Goal: Navigation & Orientation: Find specific page/section

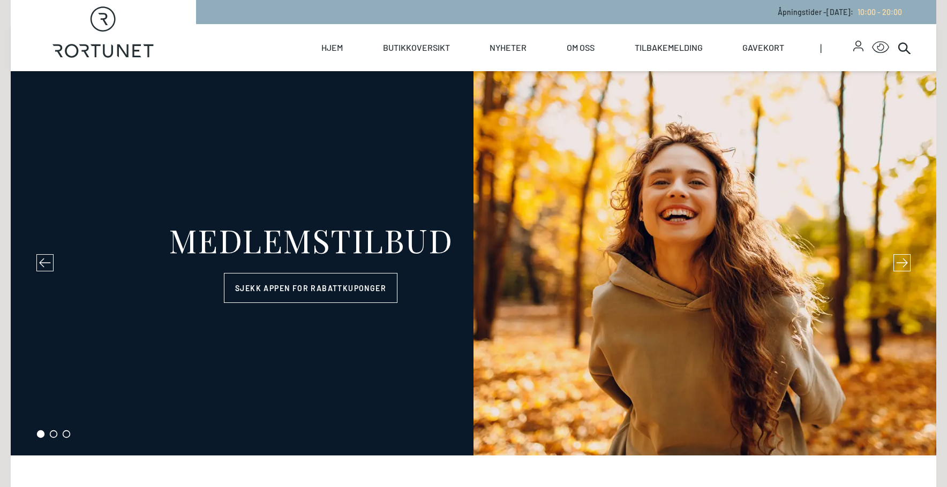
select select "NO"
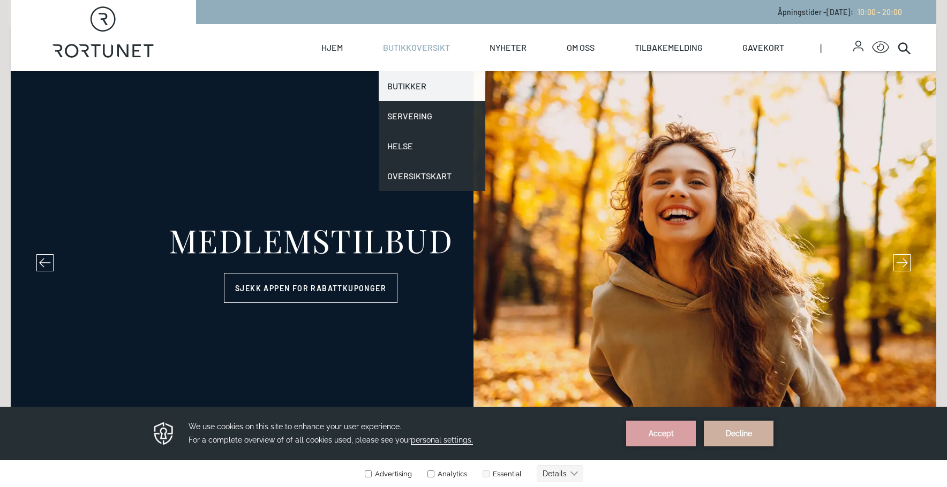
click at [415, 85] on link "Butikker" at bounding box center [431, 86] width 107 height 30
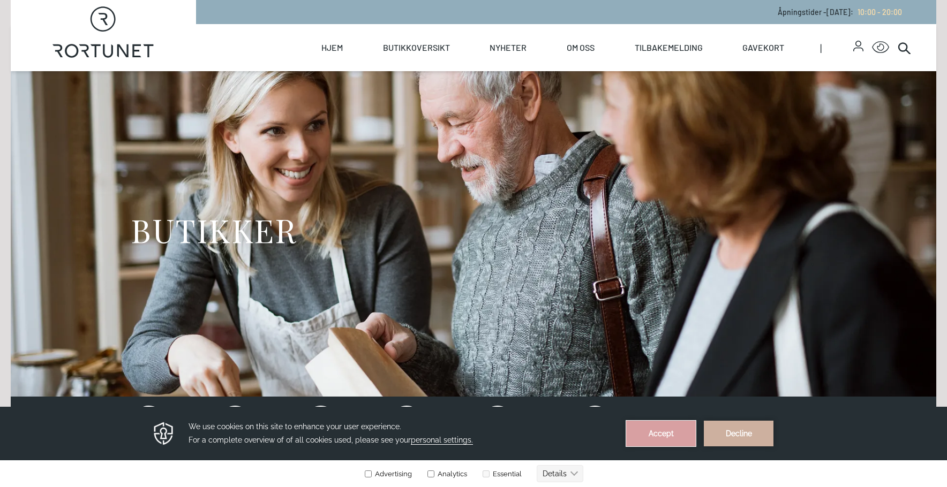
click at [658, 437] on button "Accept" at bounding box center [661, 434] width 70 height 26
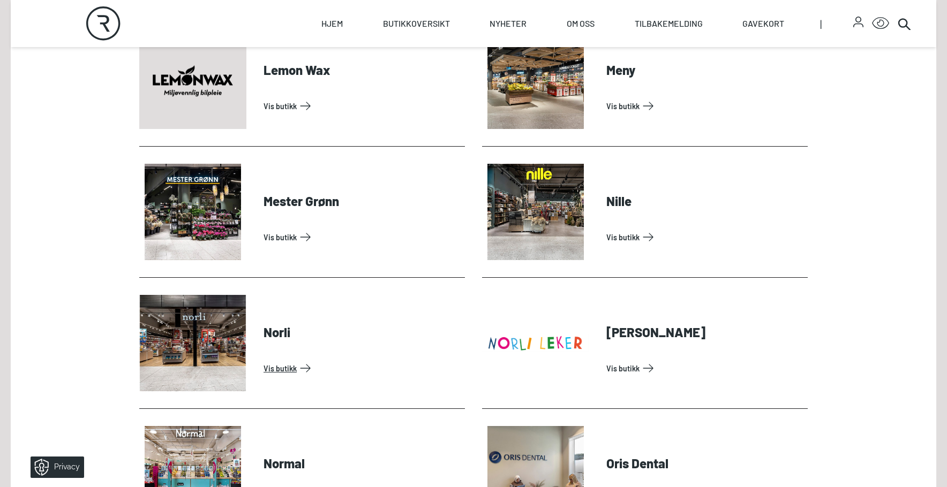
scroll to position [2034, 0]
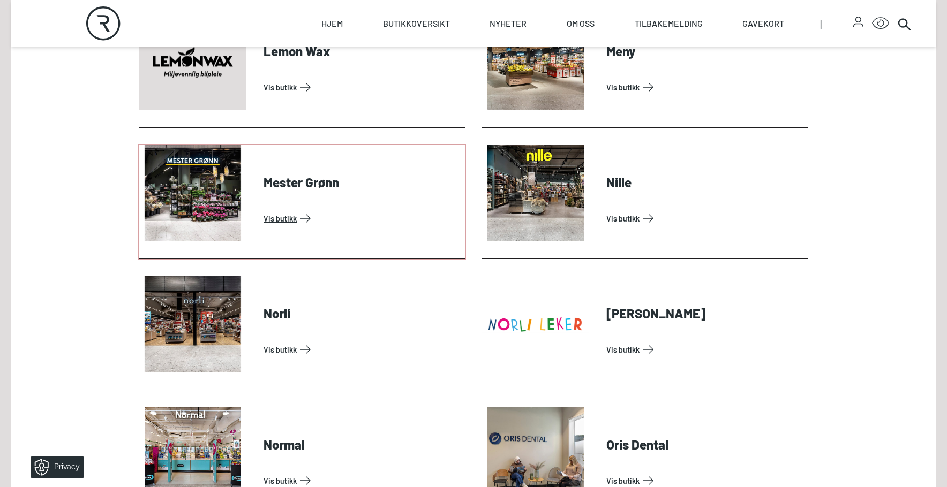
click at [284, 225] on link "Vis butikk" at bounding box center [361, 218] width 197 height 17
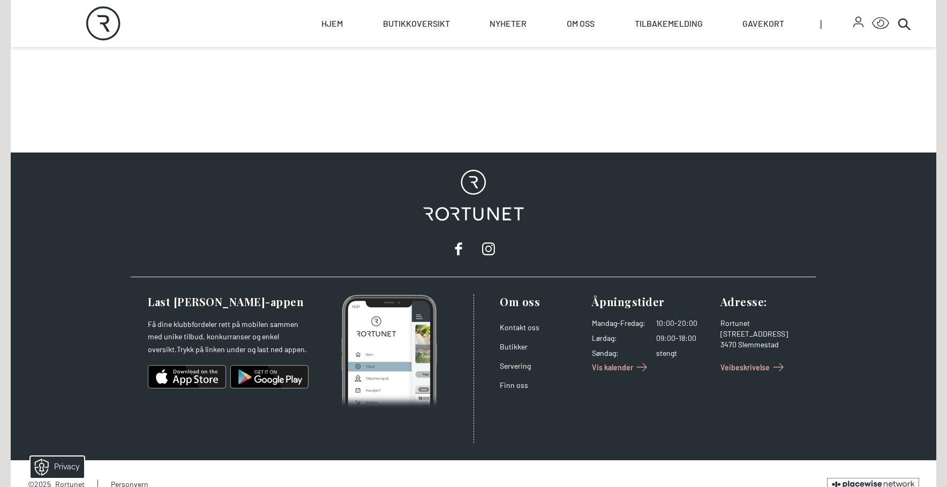
scroll to position [928, 0]
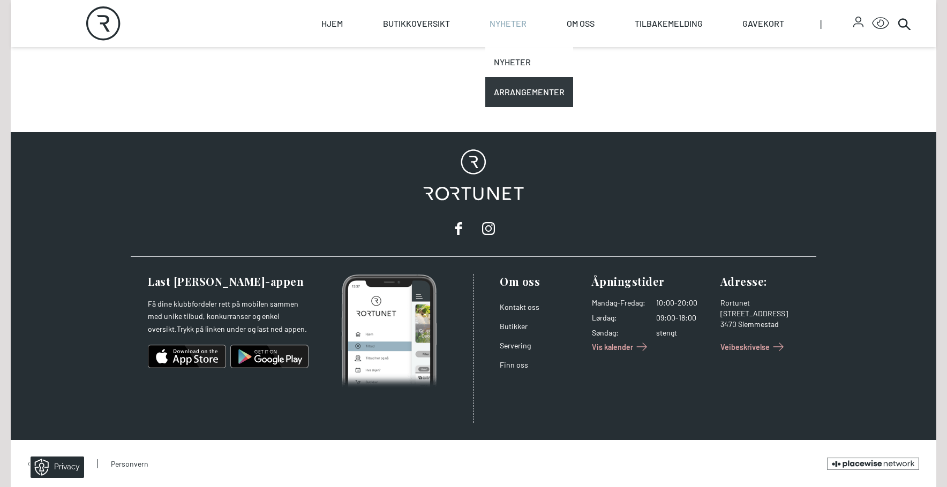
click at [510, 55] on link "Nyheter" at bounding box center [529, 62] width 88 height 30
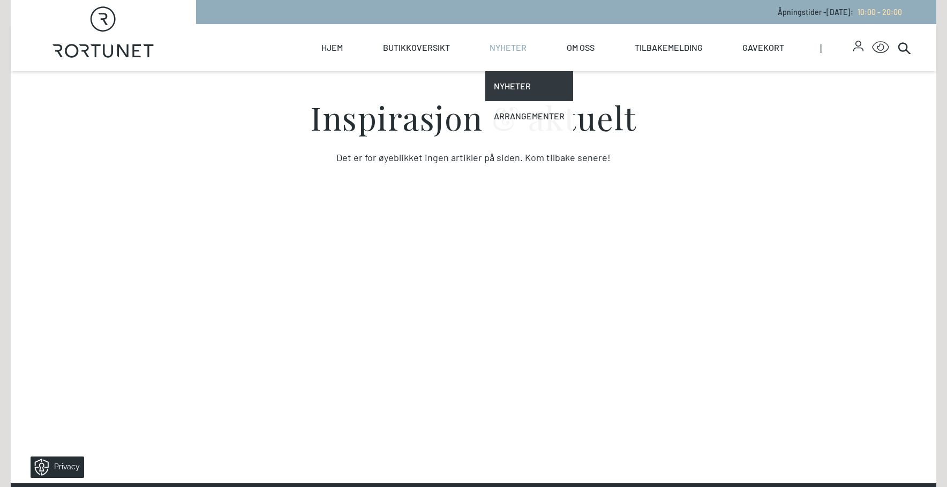
click at [512, 116] on link "Arrangementer" at bounding box center [529, 116] width 88 height 30
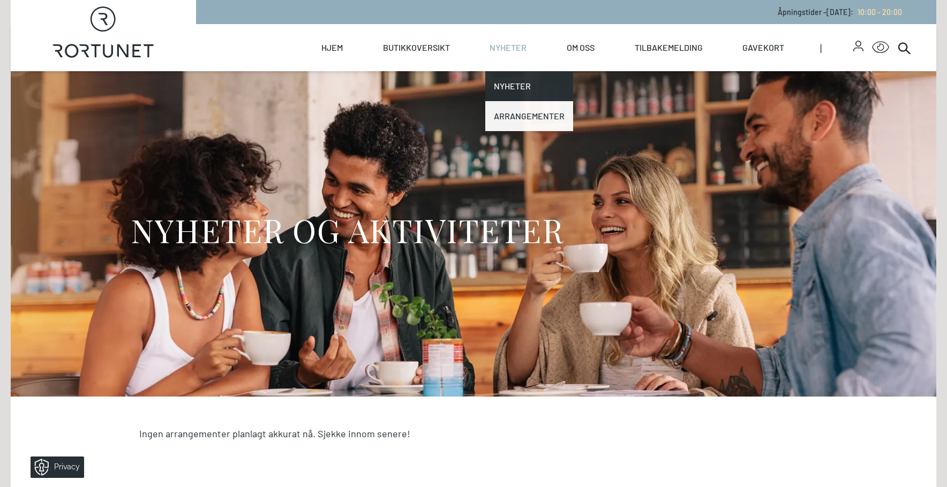
click at [513, 115] on link "Arrangementer" at bounding box center [529, 116] width 88 height 30
drag, startPoint x: 513, startPoint y: 115, endPoint x: 513, endPoint y: 121, distance: 6.4
click at [513, 116] on link "Arrangementer" at bounding box center [529, 116] width 88 height 30
click at [508, 119] on link "Arrangementer" at bounding box center [529, 116] width 88 height 30
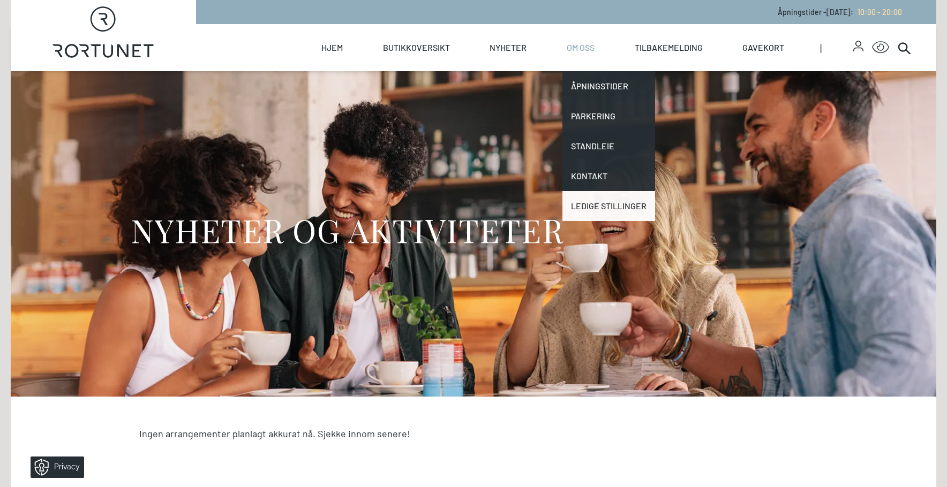
click at [595, 209] on link "Ledige stillinger" at bounding box center [608, 206] width 93 height 30
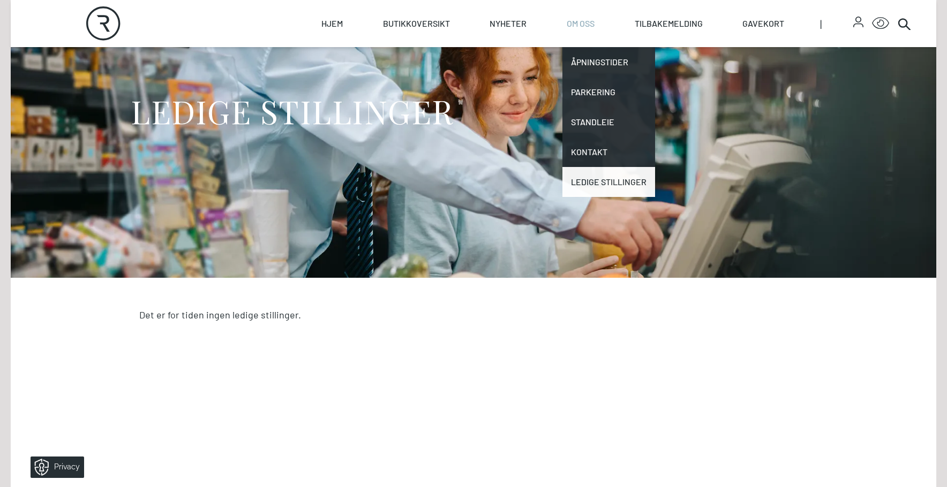
scroll to position [161, 0]
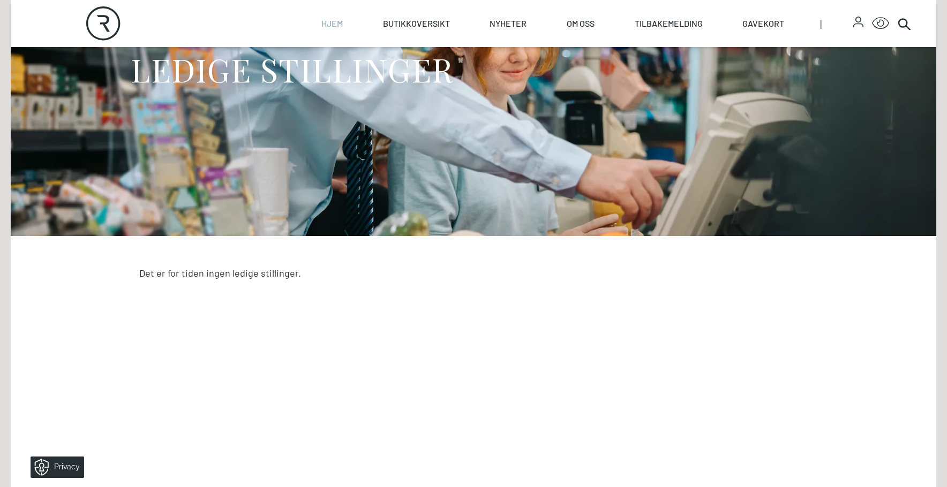
click at [335, 27] on link "Hjem" at bounding box center [331, 23] width 21 height 47
select select "NO"
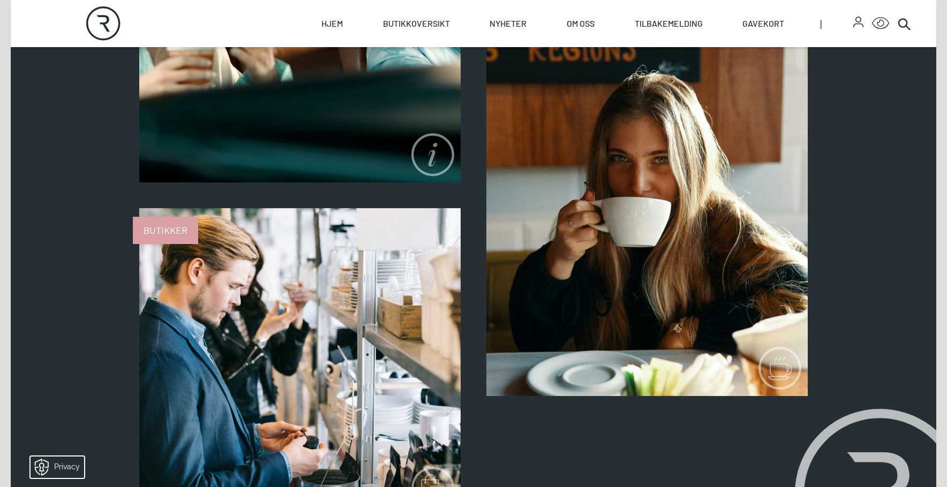
scroll to position [857, 0]
